Goal: Task Accomplishment & Management: Use online tool/utility

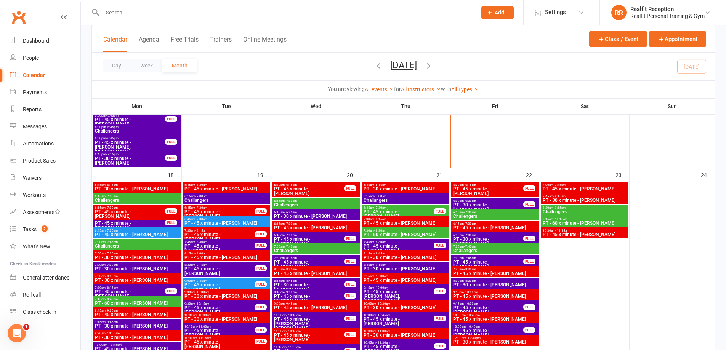
scroll to position [877, 0]
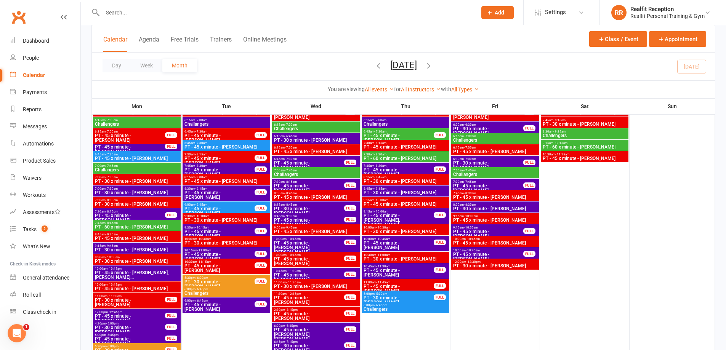
click at [501, 219] on span "PT - 45 x minute - Greg Cave" at bounding box center [495, 220] width 85 height 5
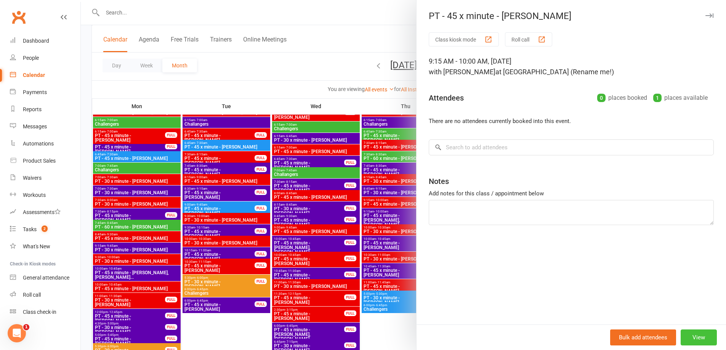
click at [701, 340] on button "View" at bounding box center [699, 338] width 36 height 16
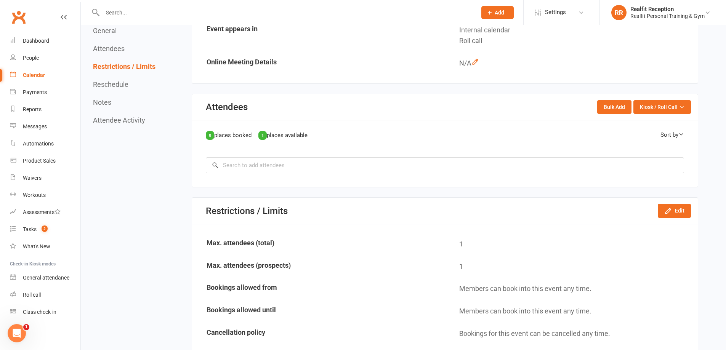
scroll to position [458, 0]
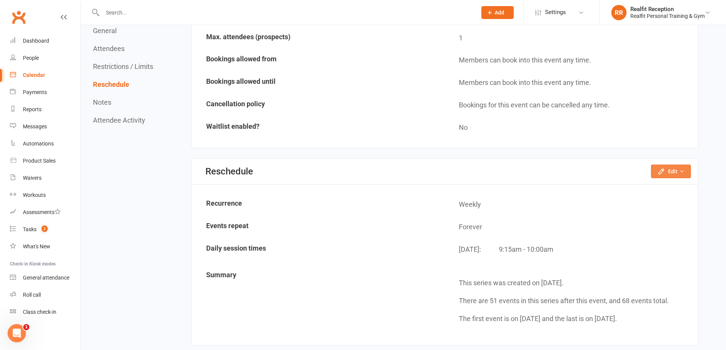
click at [667, 168] on button "Edit" at bounding box center [671, 172] width 40 height 14
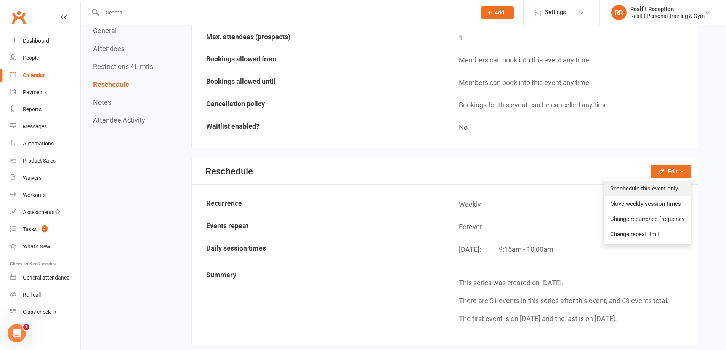
click at [653, 191] on link "Reschedule this event only" at bounding box center [647, 188] width 87 height 15
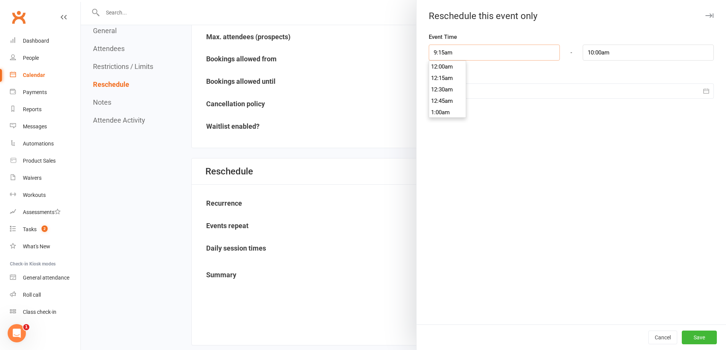
click at [468, 51] on input "9:15am" at bounding box center [494, 53] width 131 height 16
type input "8:30am"
type input "9:15am"
click at [449, 76] on li "8:30am" at bounding box center [447, 74] width 37 height 11
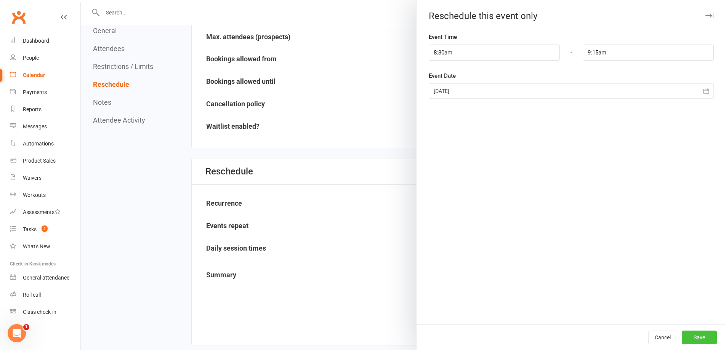
click at [689, 333] on button "Save" at bounding box center [699, 338] width 35 height 14
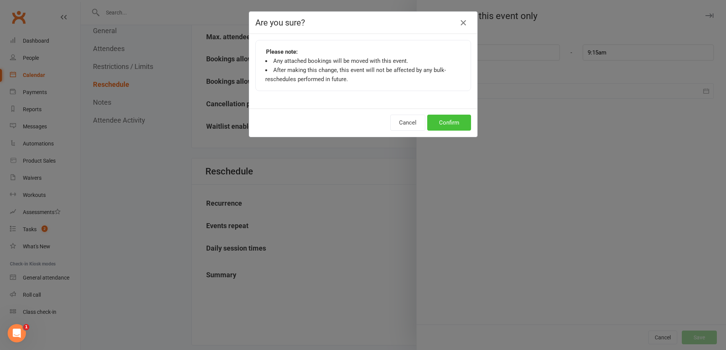
click at [442, 118] on button "Confirm" at bounding box center [450, 123] width 44 height 16
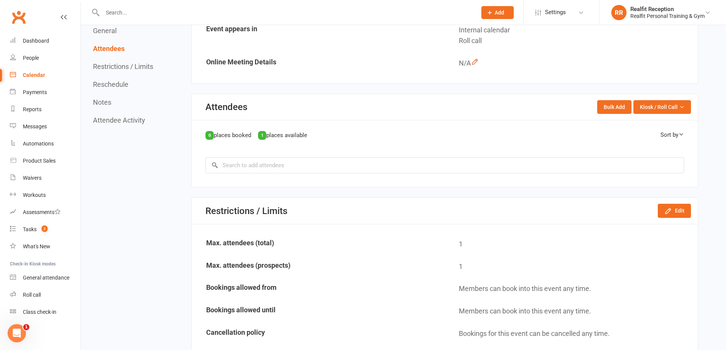
scroll to position [0, 0]
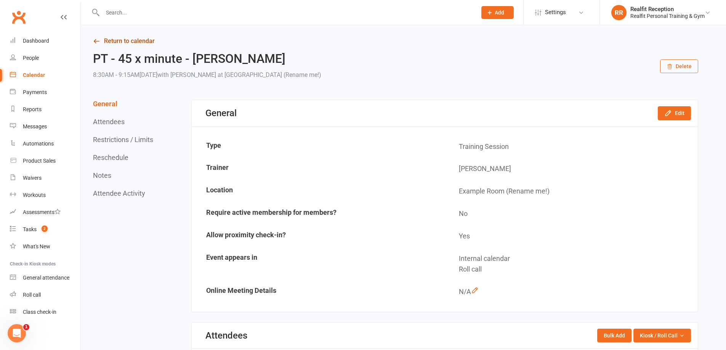
click at [114, 40] on link "Return to calendar" at bounding box center [396, 41] width 606 height 11
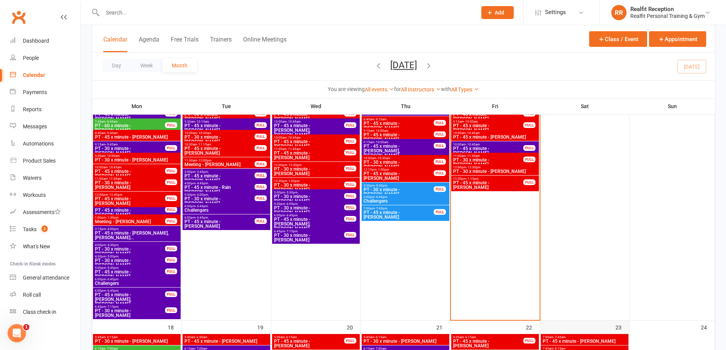
scroll to position [572, 0]
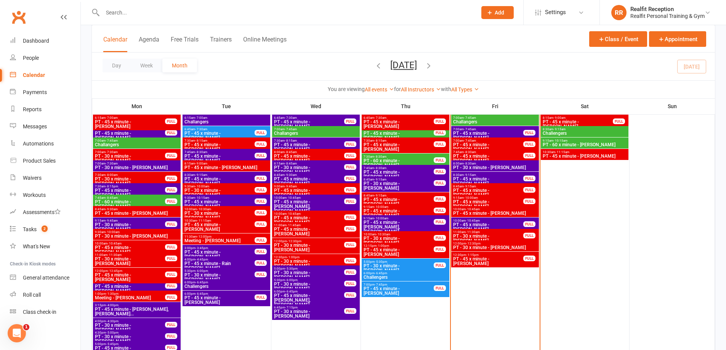
click at [511, 202] on span "PT - 45 x minute - [PERSON_NAME]" at bounding box center [488, 204] width 71 height 9
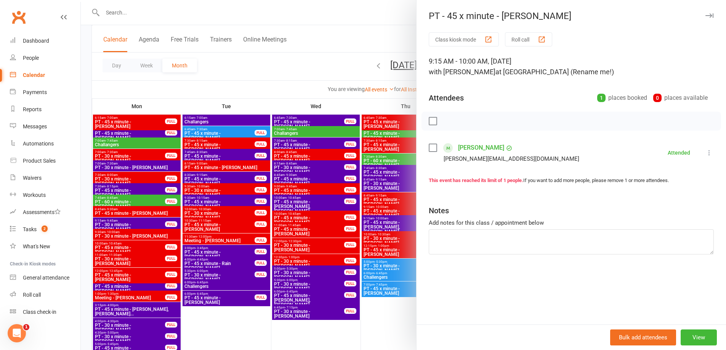
drag, startPoint x: 701, startPoint y: 17, endPoint x: 705, endPoint y: 11, distance: 7.2
click at [706, 15] on icon "button" at bounding box center [710, 15] width 8 height 5
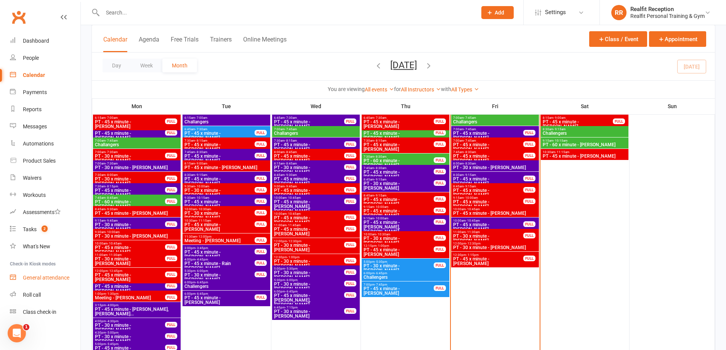
click at [50, 277] on div "General attendance" at bounding box center [46, 278] width 47 height 6
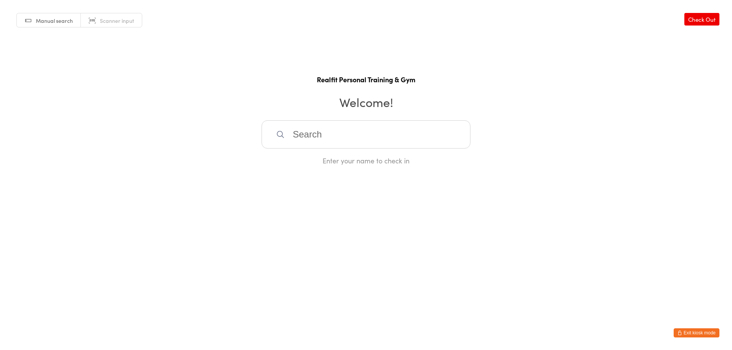
click at [342, 130] on input "search" at bounding box center [366, 135] width 209 height 28
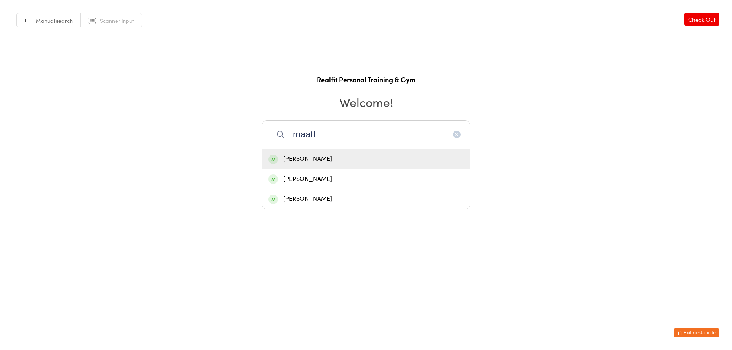
type input "maatt"
click at [325, 163] on div "[PERSON_NAME]" at bounding box center [365, 159] width 195 height 10
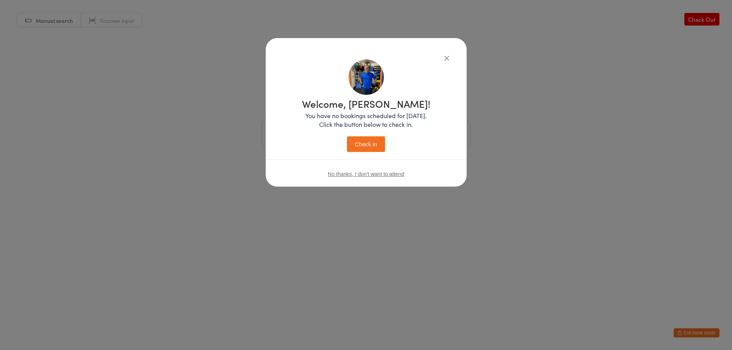
click at [370, 140] on button "Check in" at bounding box center [366, 145] width 38 height 16
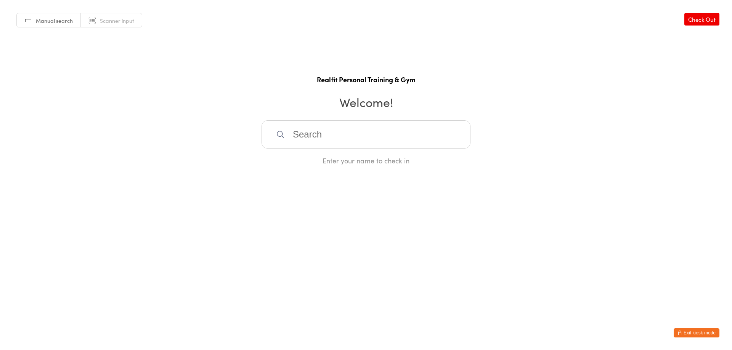
click at [322, 141] on input "search" at bounding box center [366, 135] width 209 height 28
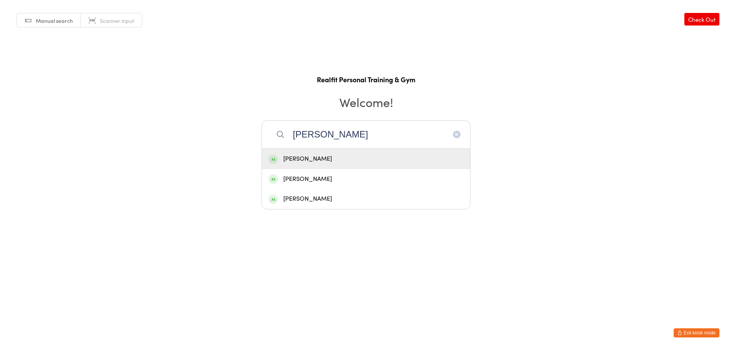
type input "erin"
click at [319, 160] on div "[PERSON_NAME]" at bounding box center [365, 159] width 195 height 10
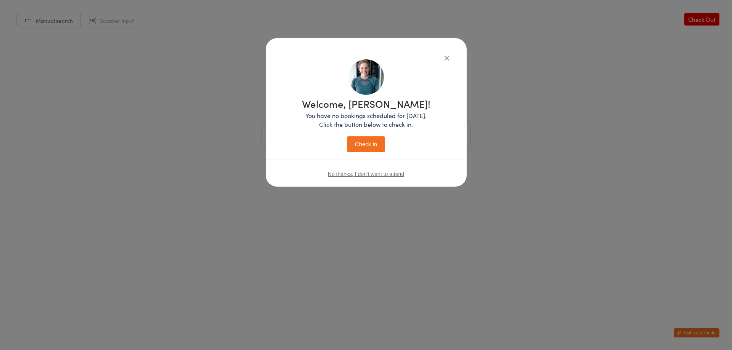
click at [445, 58] on icon "button" at bounding box center [447, 58] width 8 height 8
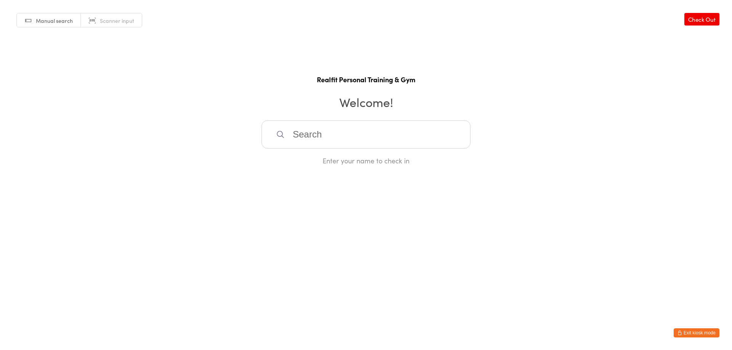
click at [685, 334] on button "Exit kiosk mode" at bounding box center [697, 333] width 46 height 9
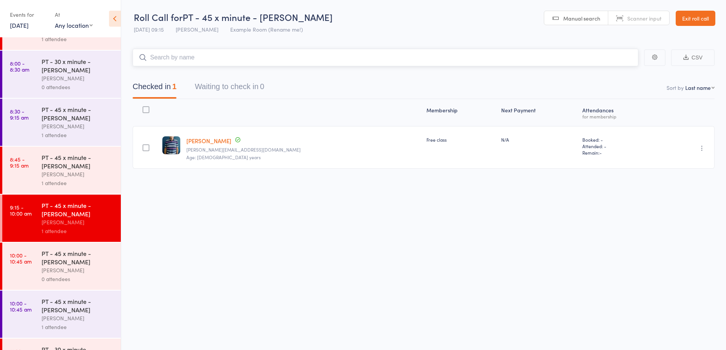
scroll to position [270, 0]
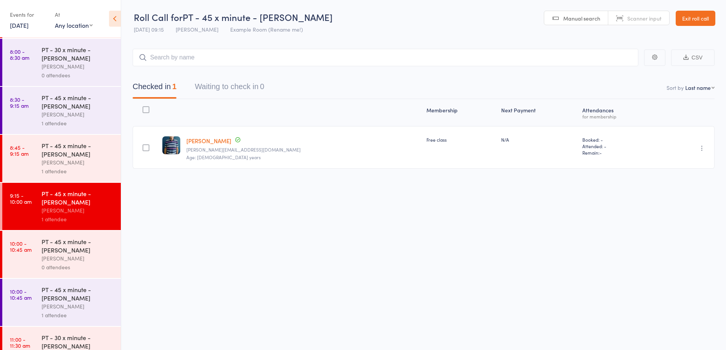
click at [90, 262] on div "David Smethurst" at bounding box center [78, 258] width 73 height 9
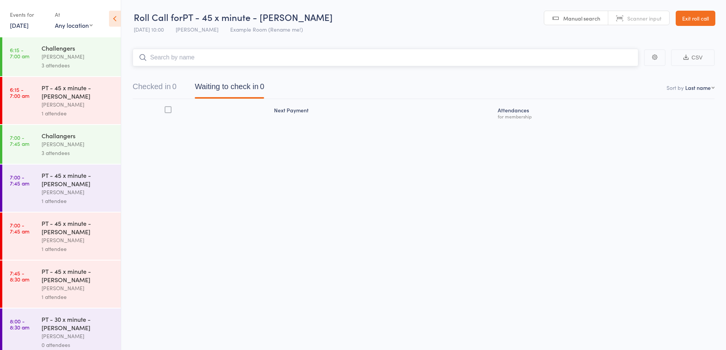
click at [220, 58] on input "search" at bounding box center [386, 58] width 506 height 18
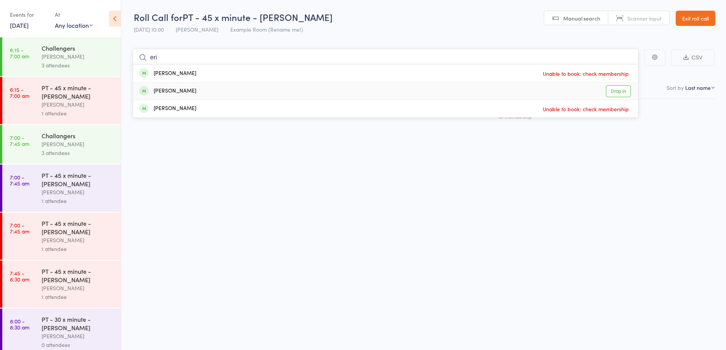
type input "eri"
click at [237, 93] on div "Erin Kitson Drop in" at bounding box center [385, 91] width 505 height 17
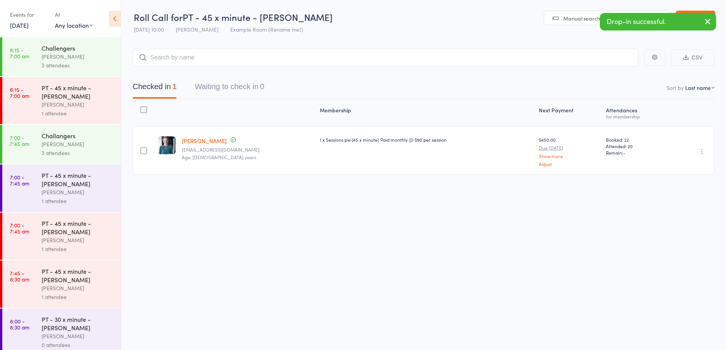
click at [709, 22] on body "Drop-in successful. Roll Call for PT - 45 x minute - Erin Kitson 15 Aug 10:00 D…" at bounding box center [363, 175] width 726 height 350
click at [709, 22] on link "Exit roll call" at bounding box center [696, 18] width 40 height 15
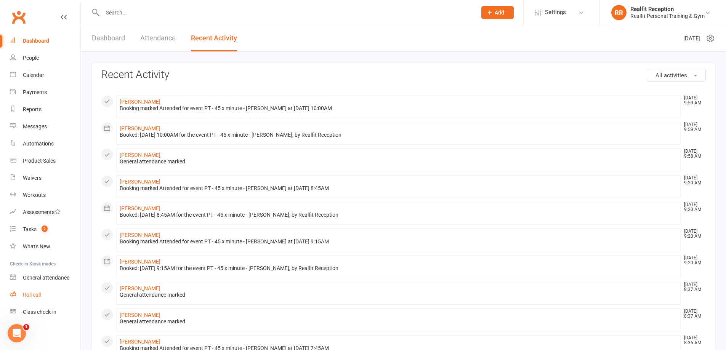
click at [34, 296] on div "Roll call" at bounding box center [32, 295] width 18 height 6
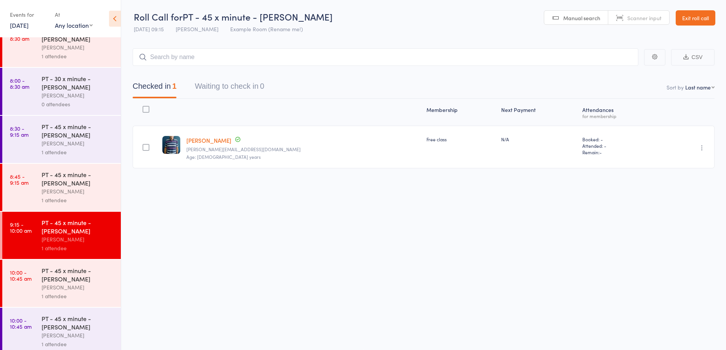
scroll to position [243, 0]
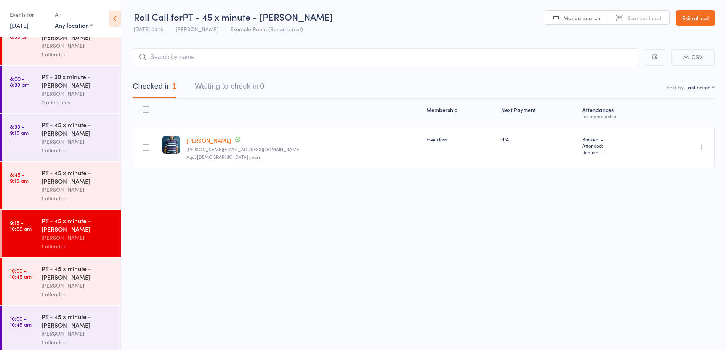
click at [93, 338] on div "[PERSON_NAME]" at bounding box center [78, 333] width 73 height 9
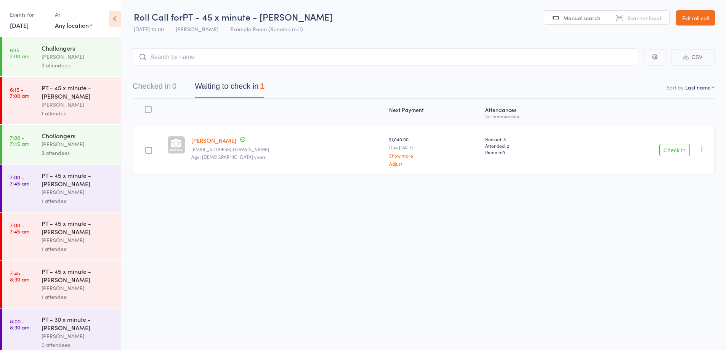
click at [681, 149] on button "Check in" at bounding box center [675, 150] width 31 height 12
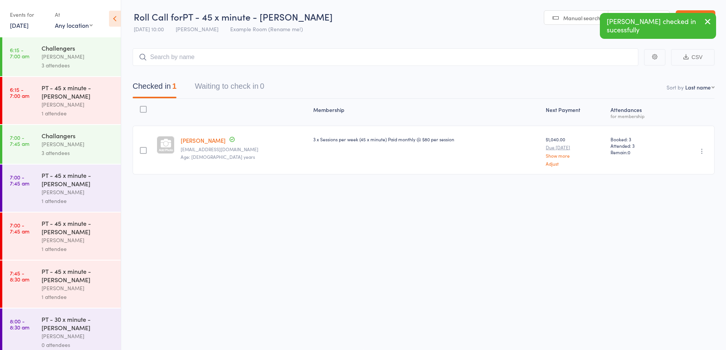
click at [709, 22] on icon "button" at bounding box center [708, 22] width 9 height 10
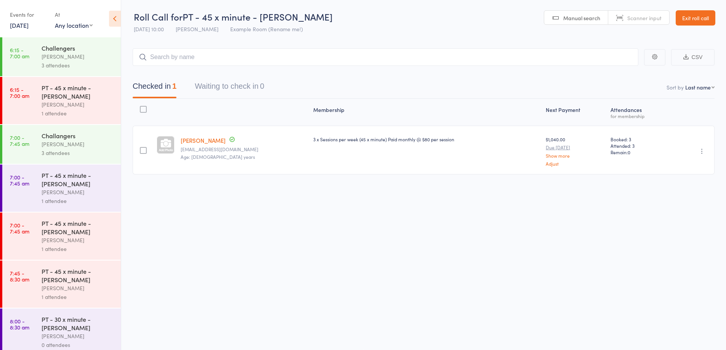
click at [709, 20] on link "Exit roll call" at bounding box center [696, 17] width 40 height 15
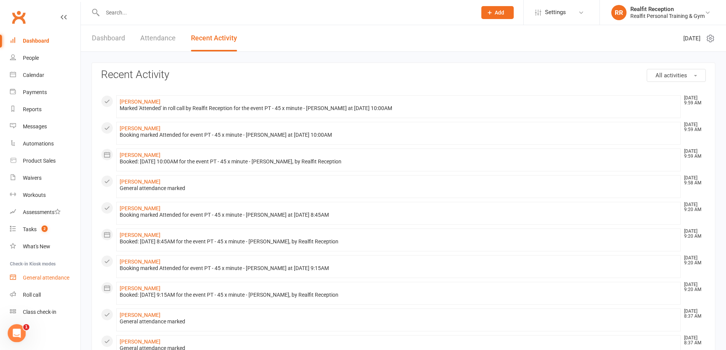
click at [29, 276] on div "General attendance" at bounding box center [46, 278] width 47 height 6
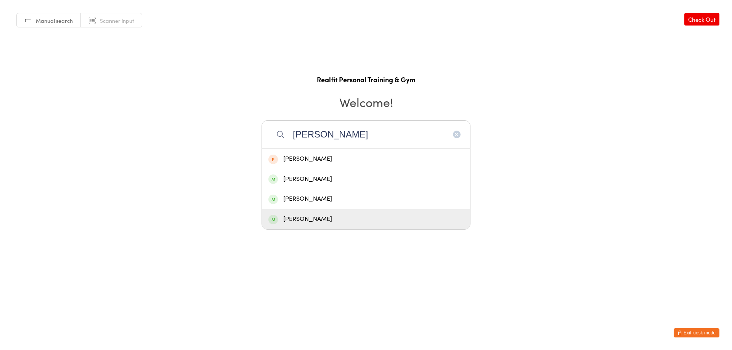
type input "peter"
click at [311, 221] on div "[PERSON_NAME]" at bounding box center [365, 219] width 195 height 10
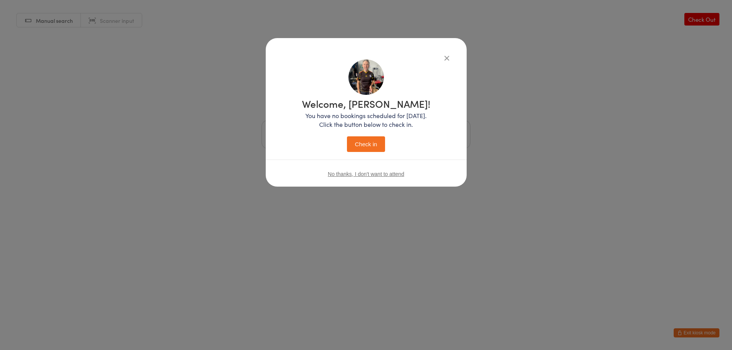
click at [366, 146] on button "Check in" at bounding box center [366, 145] width 38 height 16
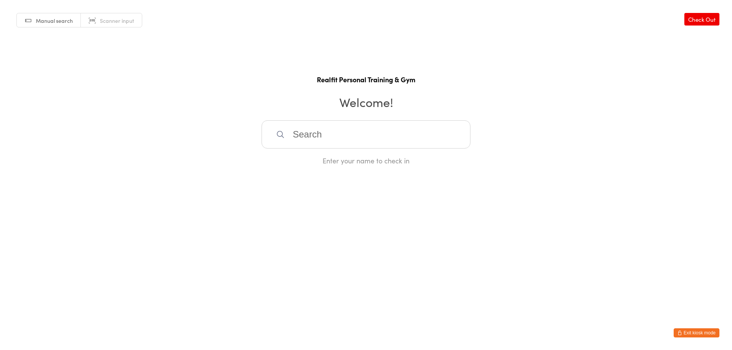
click at [678, 333] on icon "button" at bounding box center [680, 333] width 5 height 5
